Goal: Transaction & Acquisition: Purchase product/service

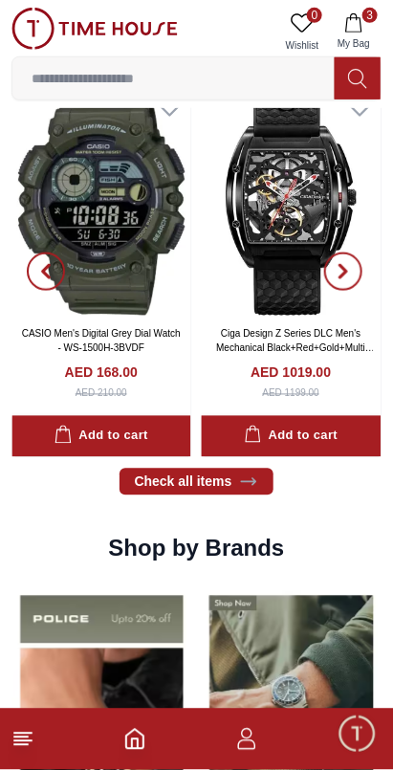
scroll to position [1046, 0]
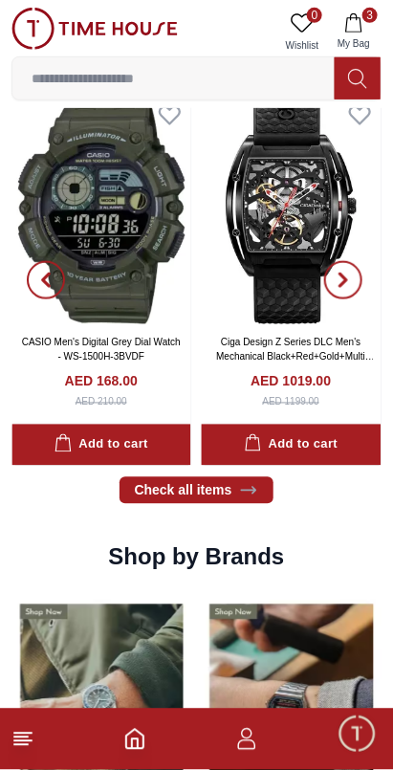
click at [24, 733] on line at bounding box center [22, 733] width 17 height 0
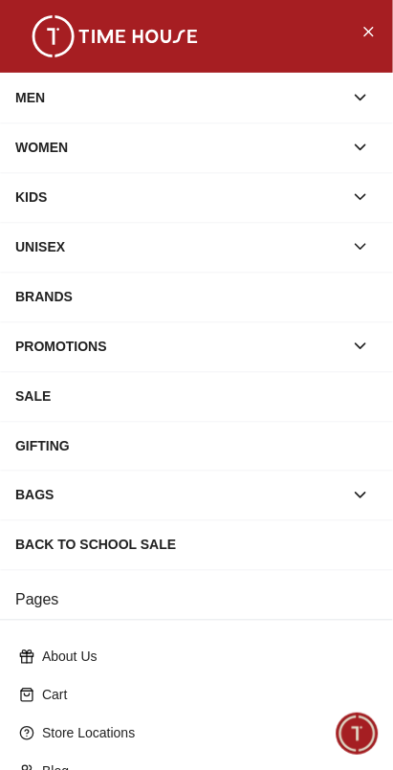
click at [159, 463] on div "GIFTING" at bounding box center [196, 445] width 362 height 34
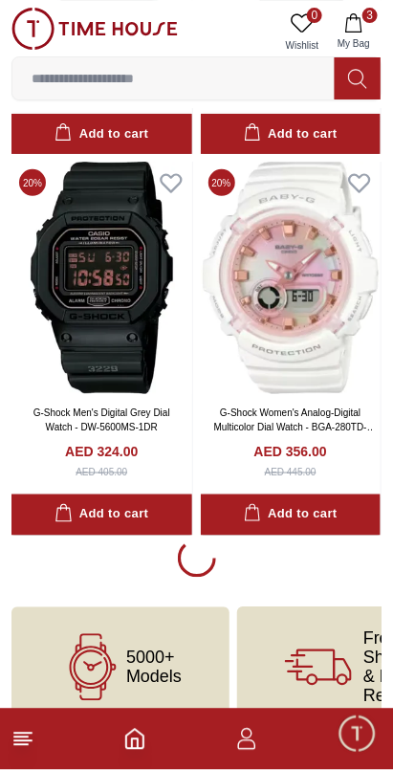
scroll to position [3618, 0]
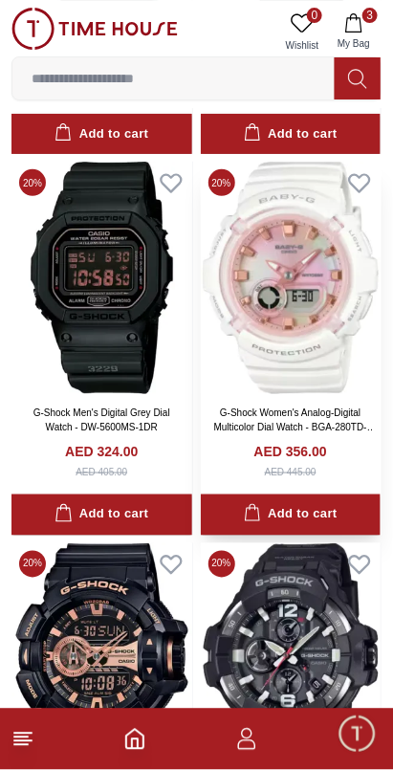
click at [309, 394] on img at bounding box center [291, 278] width 181 height 232
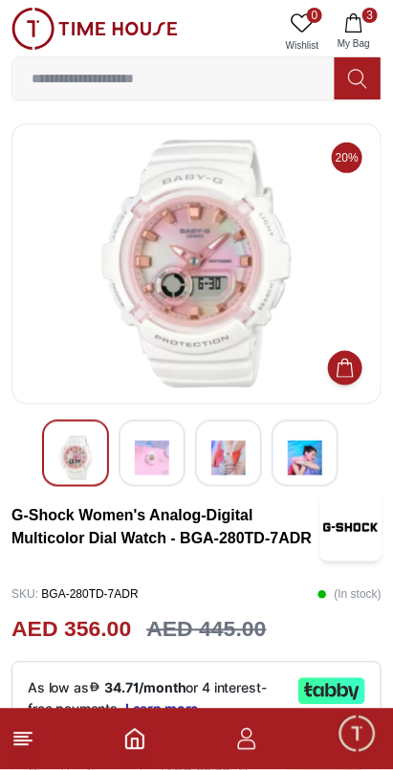
click at [146, 463] on img at bounding box center [152, 458] width 34 height 44
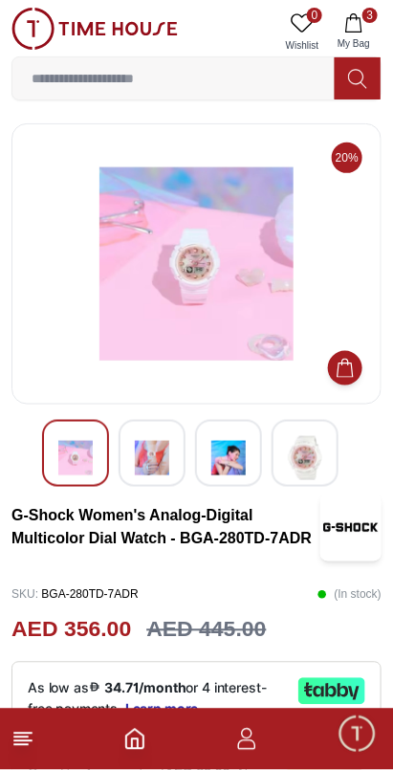
click at [154, 482] on div at bounding box center [152, 453] width 67 height 67
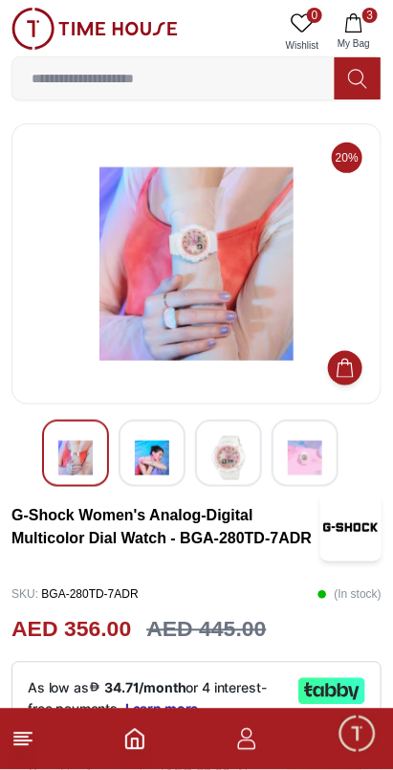
click at [227, 459] on img at bounding box center [228, 458] width 34 height 44
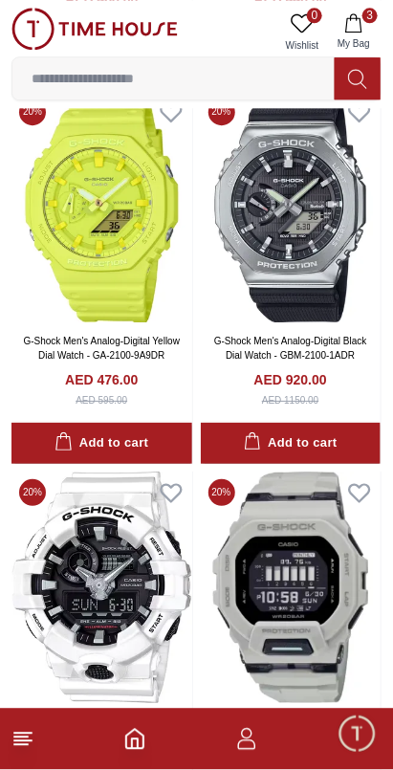
scroll to position [5223, 0]
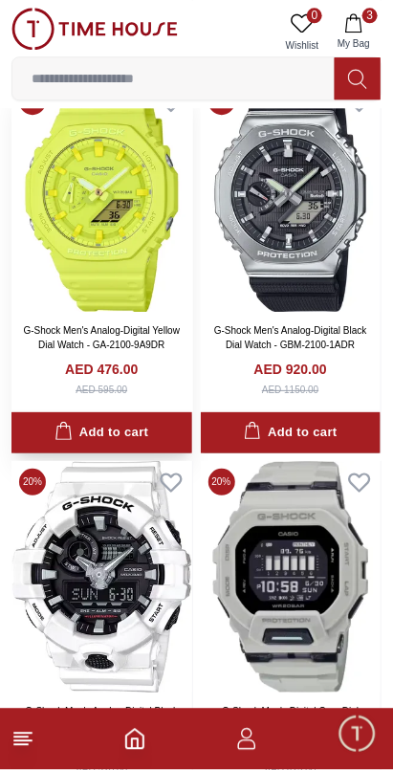
click at [122, 313] on img at bounding box center [101, 196] width 181 height 232
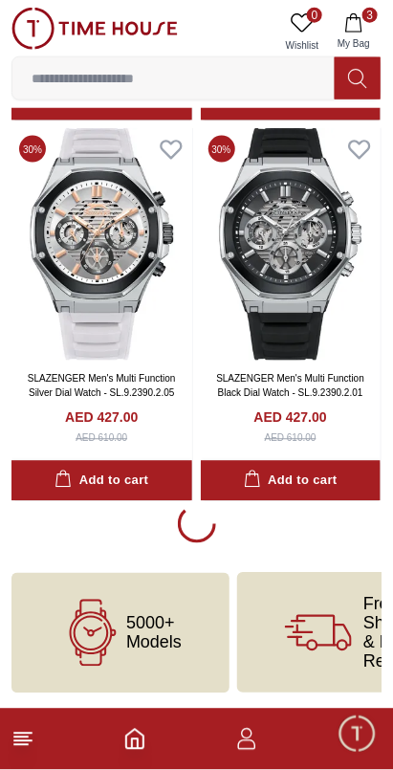
scroll to position [11419, 0]
click at [324, 502] on button "Add to cart" at bounding box center [291, 481] width 181 height 41
